Goal: Information Seeking & Learning: Learn about a topic

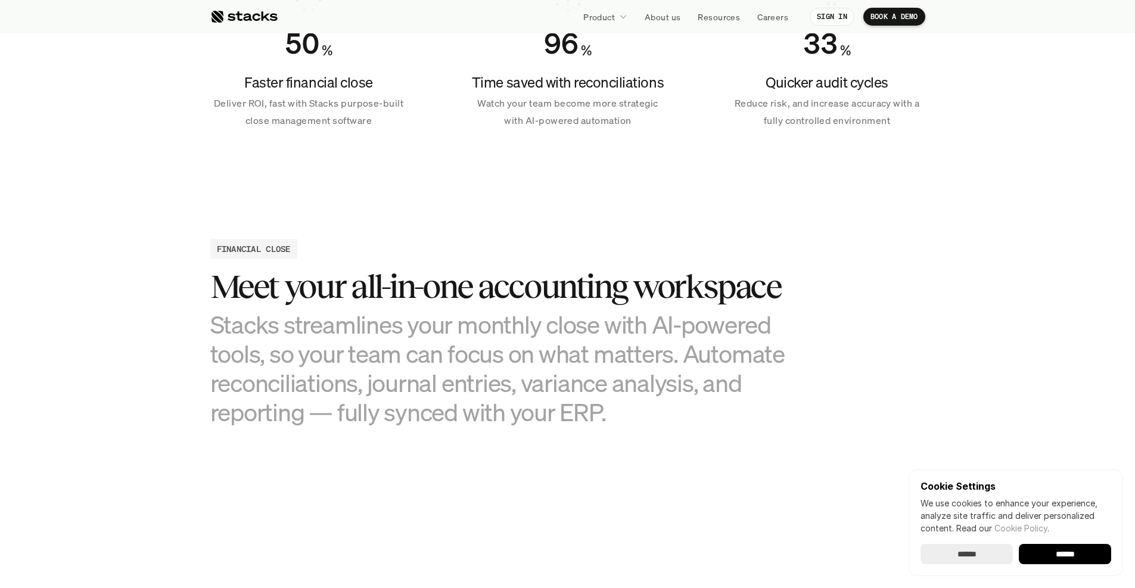
scroll to position [959, 0]
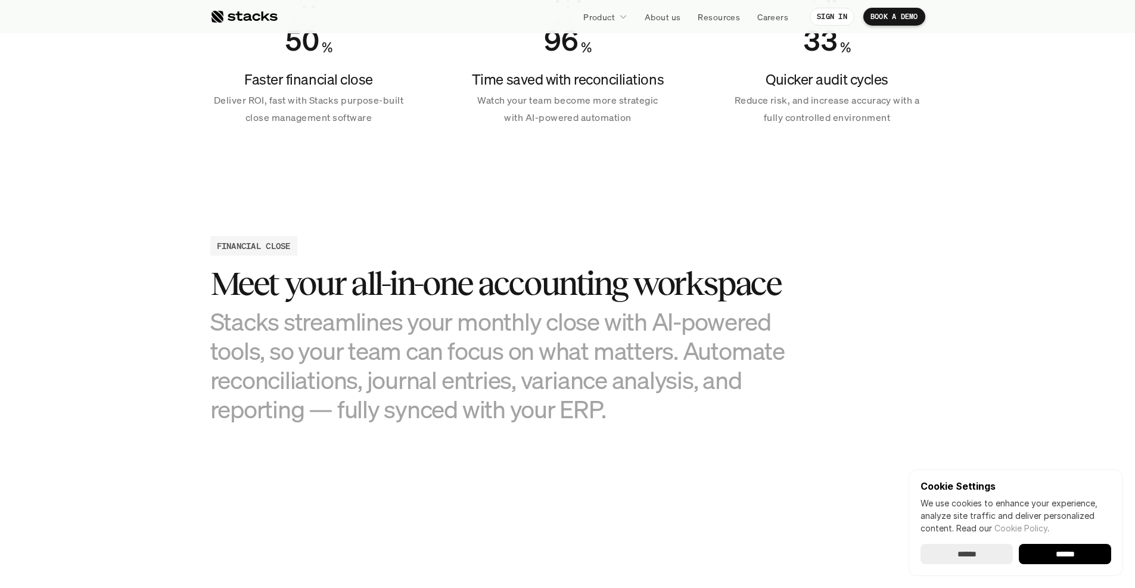
click at [1095, 564] on div "Cookie Settings We use cookies to enhance your experience, analyze site traffic…" at bounding box center [1016, 523] width 214 height 107
click at [1078, 557] on input "******" at bounding box center [1065, 554] width 92 height 20
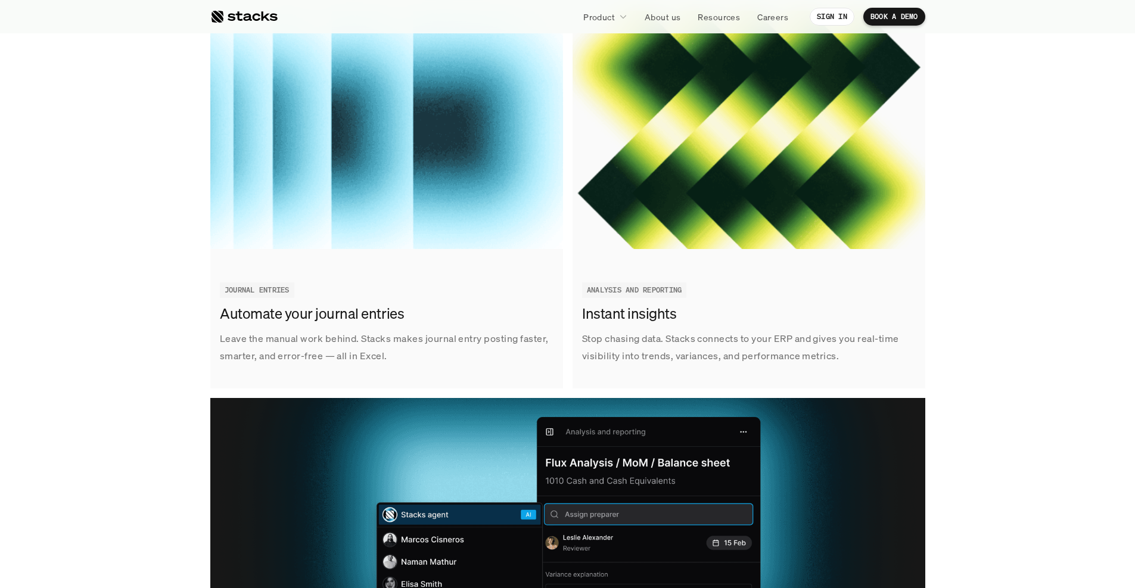
scroll to position [1798, 0]
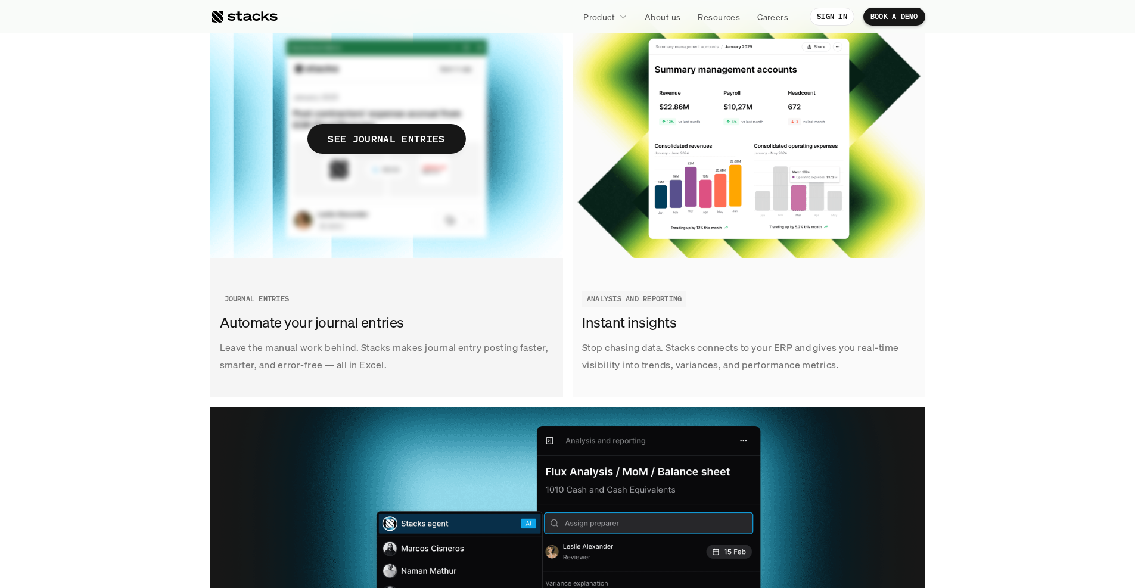
click at [284, 321] on h3 "Automate your journal entries" at bounding box center [384, 323] width 328 height 20
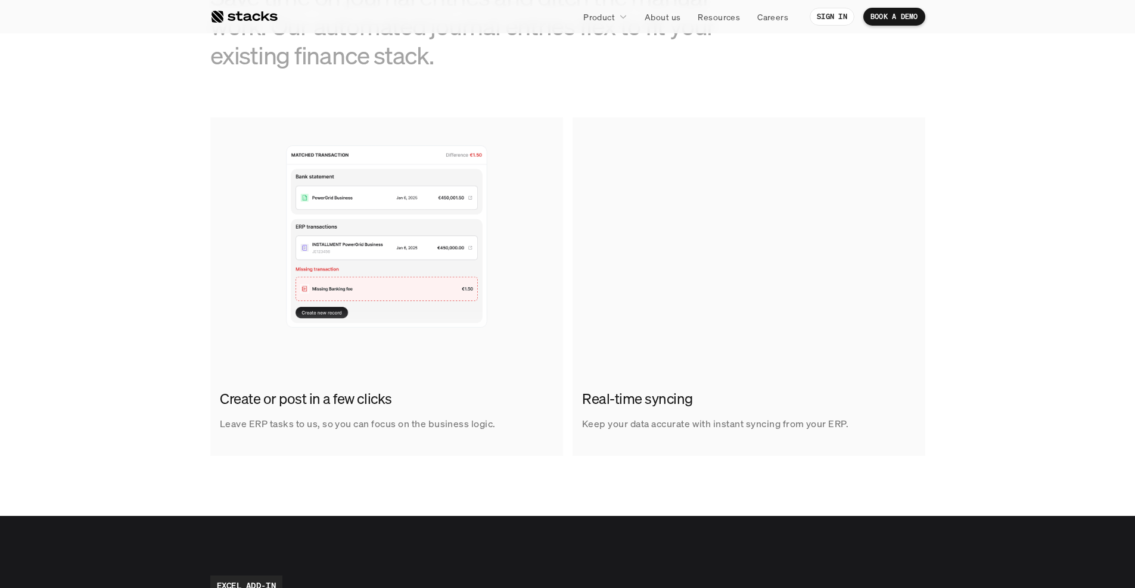
scroll to position [660, 0]
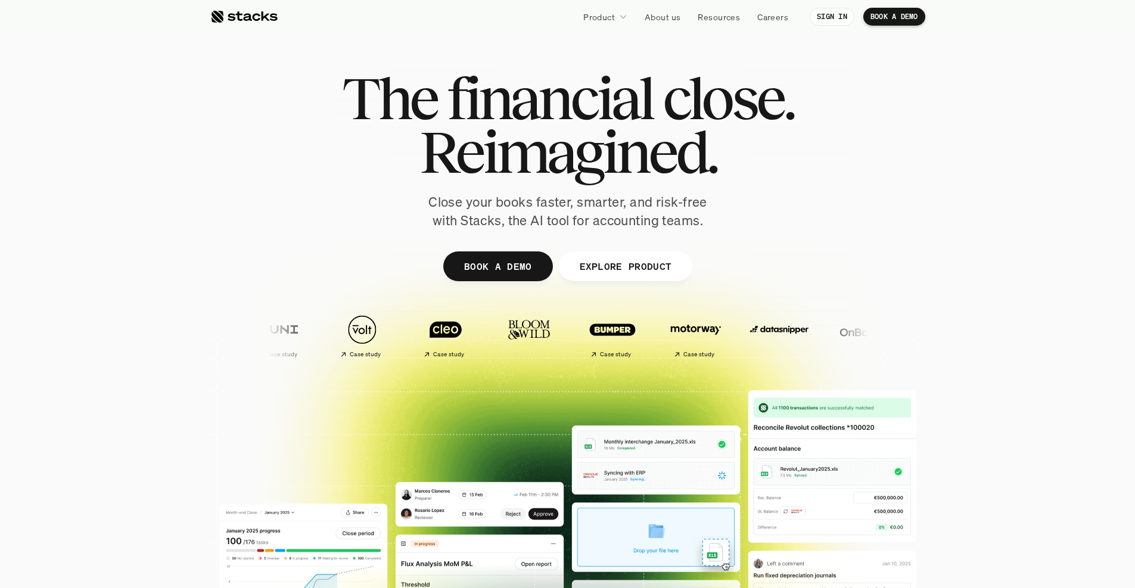
click at [613, 15] on p "Product" at bounding box center [599, 17] width 32 height 13
click at [624, 15] on icon at bounding box center [623, 17] width 8 height 8
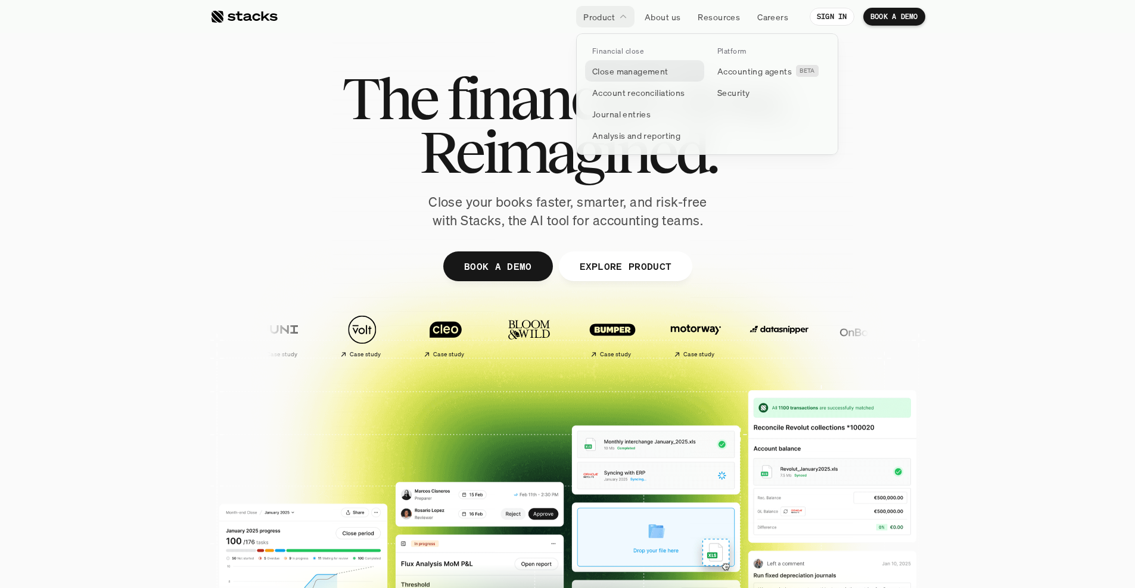
click at [624, 70] on p "Close management" at bounding box center [630, 71] width 76 height 13
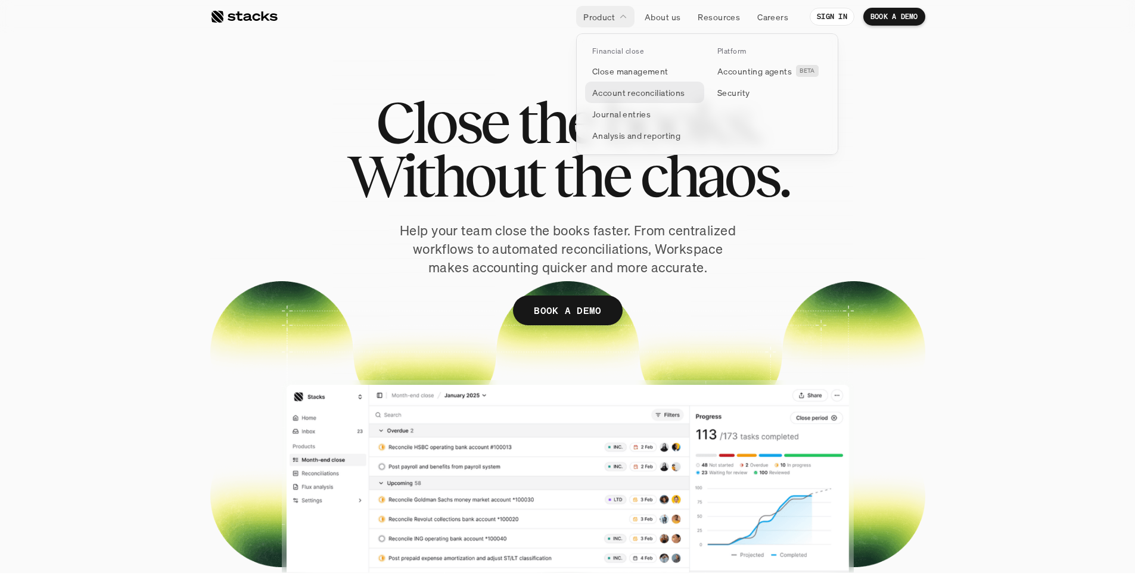
click at [637, 94] on p "Account reconciliations" at bounding box center [638, 92] width 93 height 13
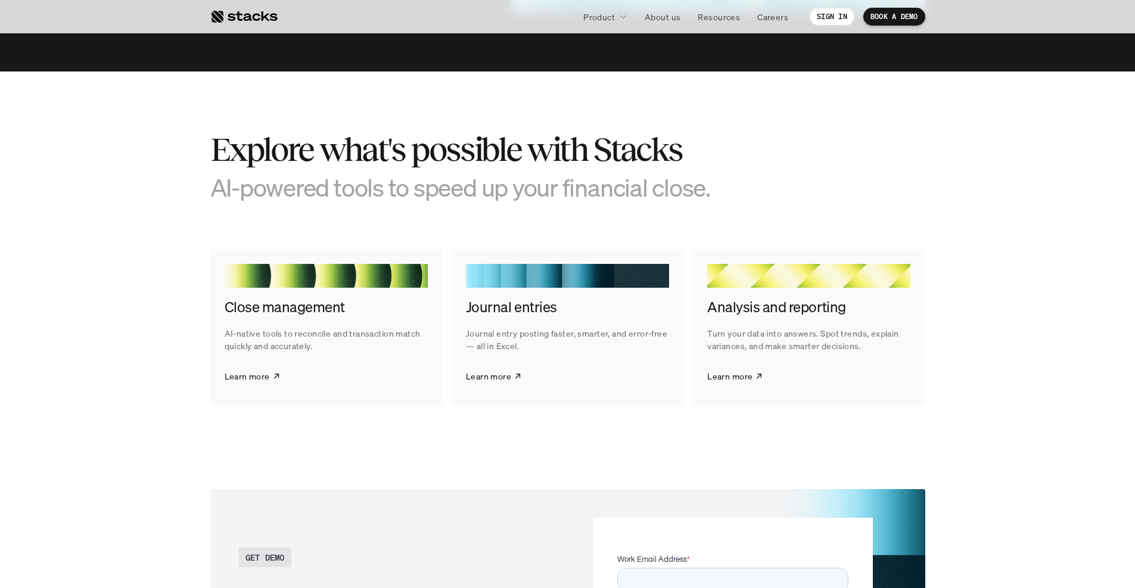
scroll to position [2117, 0]
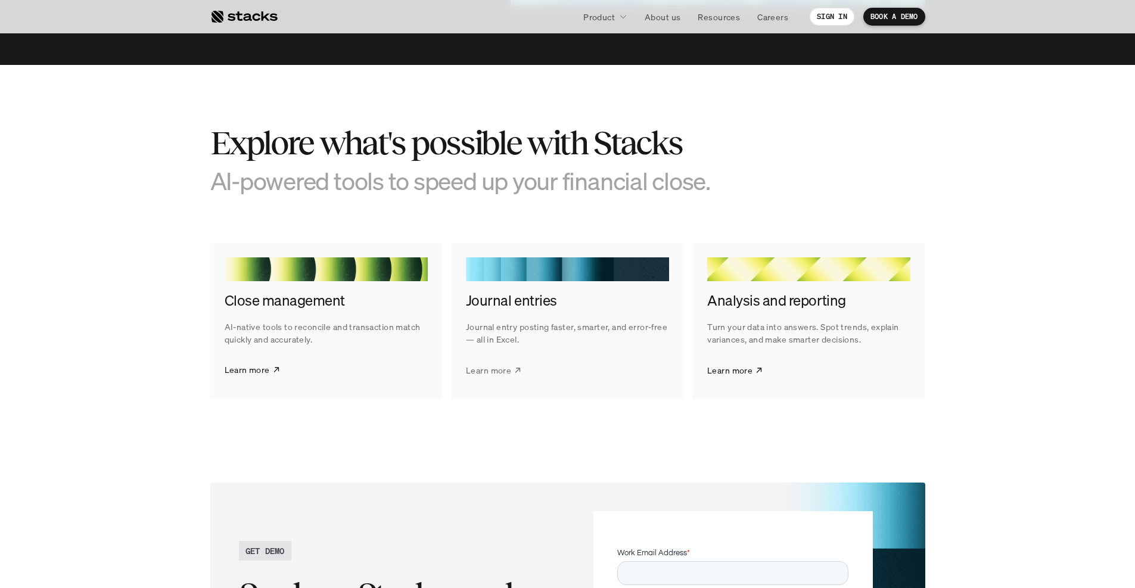
click at [728, 371] on p "Learn more" at bounding box center [729, 369] width 45 height 13
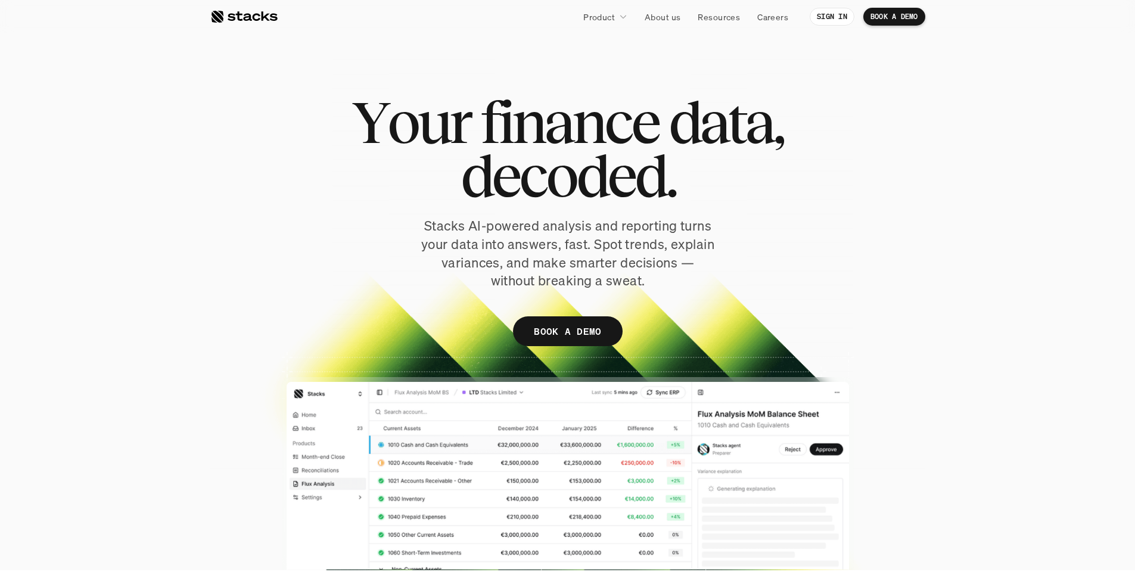
click at [133, 246] on section "Y o u r f i n a n c e d a t a , d e c o d e d . Stacks AI-powered analysis and …" at bounding box center [567, 285] width 1135 height 570
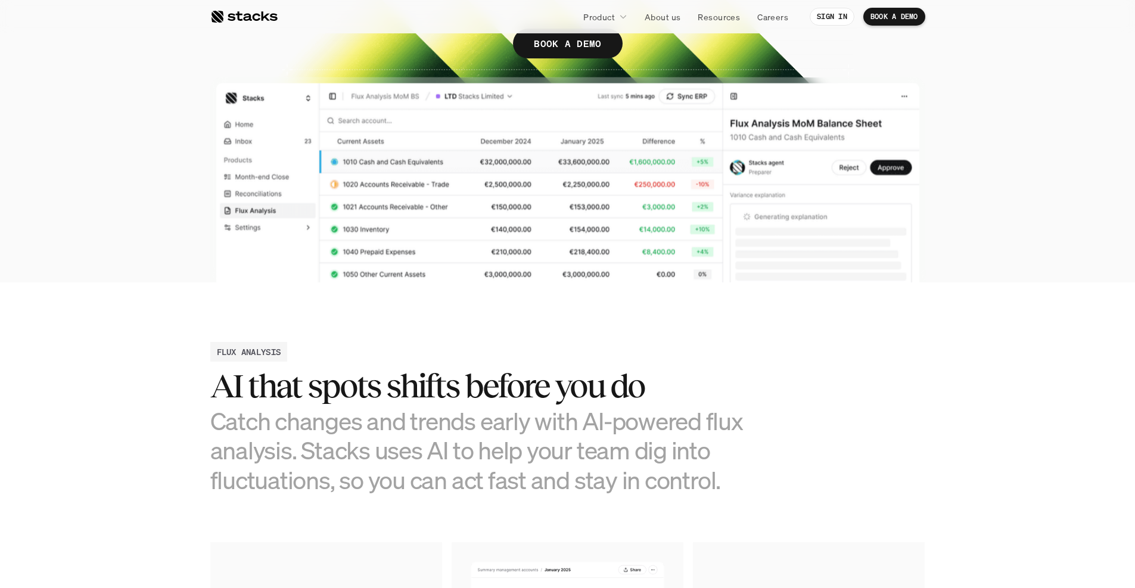
scroll to position [374, 0]
